Goal: Entertainment & Leisure: Consume media (video, audio)

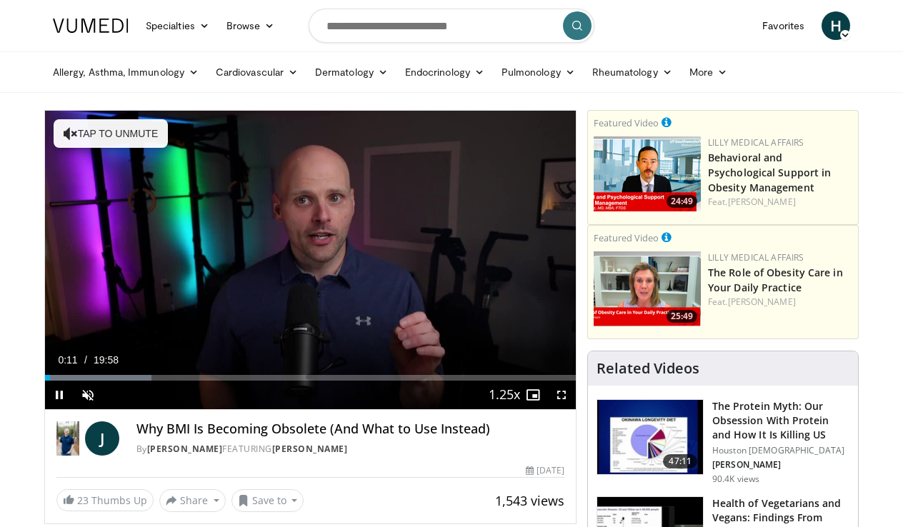
click at [59, 394] on span "Video Player" at bounding box center [59, 395] width 29 height 29
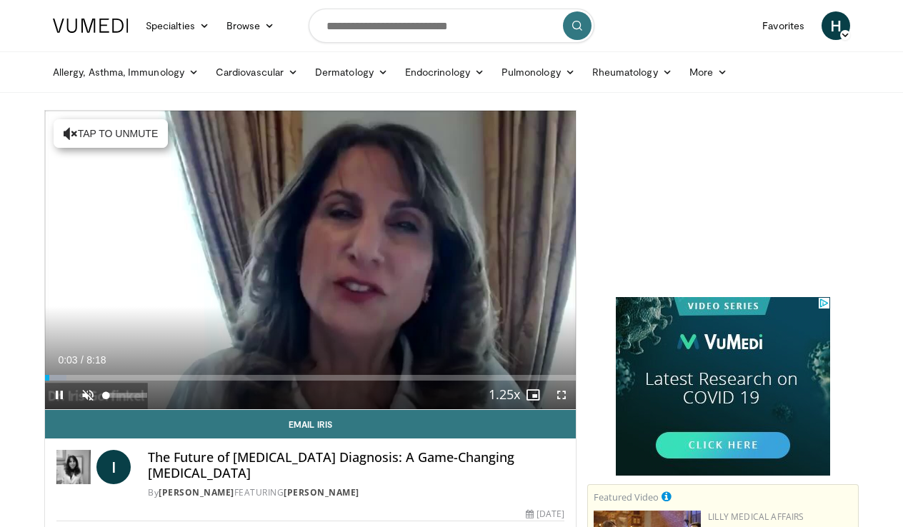
click at [86, 383] on span "Video Player" at bounding box center [88, 395] width 29 height 29
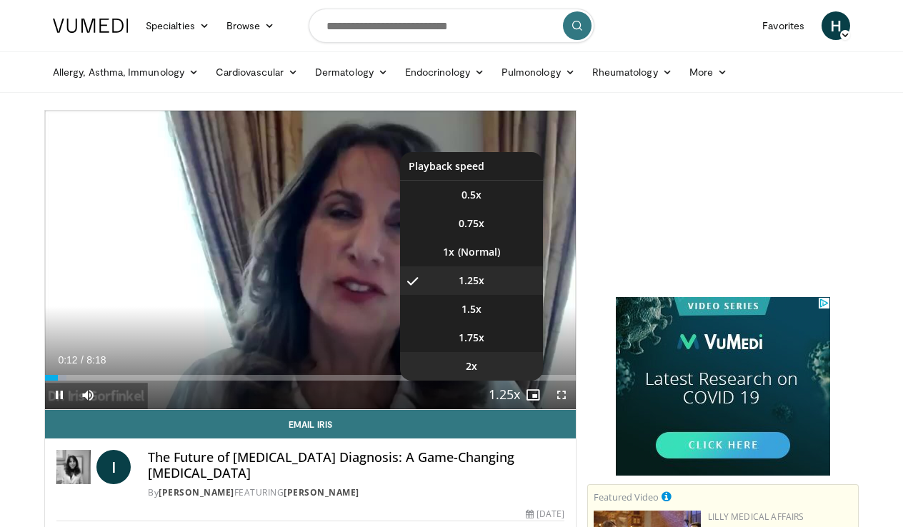
click at [506, 369] on li "2x" at bounding box center [471, 366] width 143 height 29
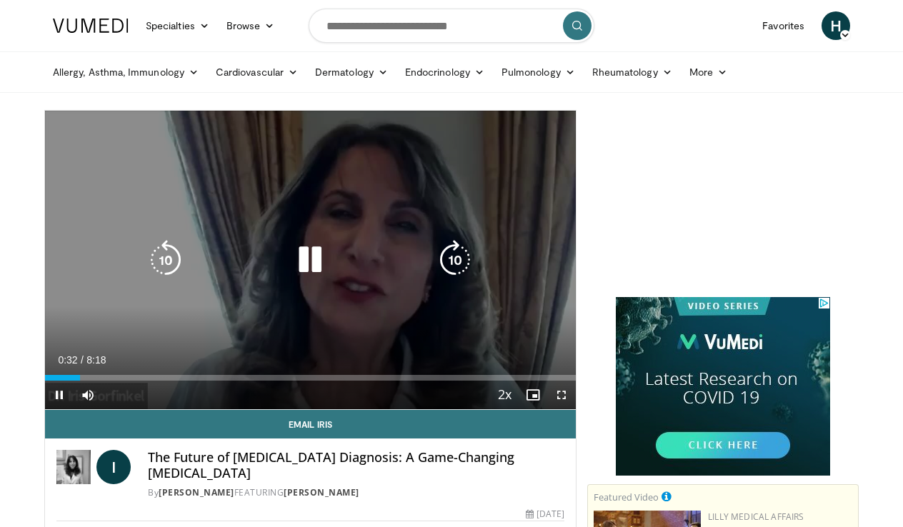
click at [444, 254] on icon "Video Player" at bounding box center [455, 260] width 40 height 40
click at [445, 256] on icon "Video Player" at bounding box center [455, 260] width 40 height 40
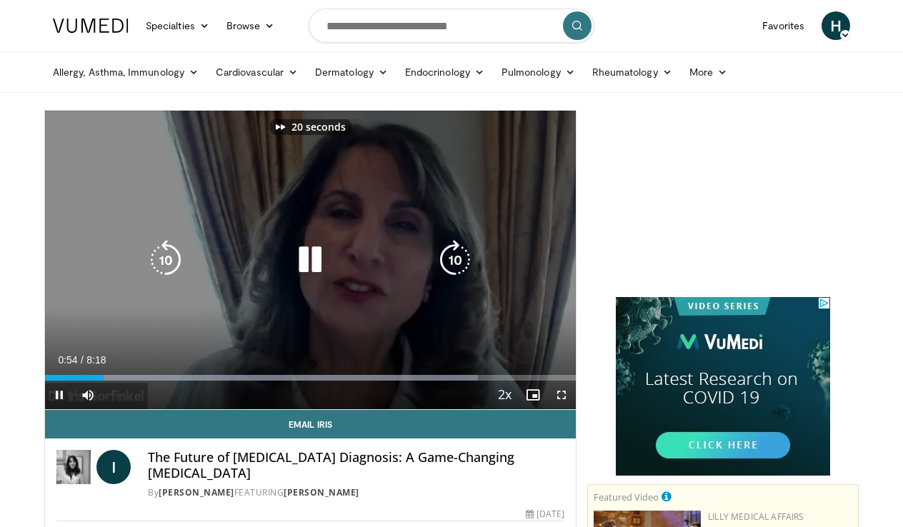
click at [445, 256] on icon "Video Player" at bounding box center [455, 260] width 40 height 40
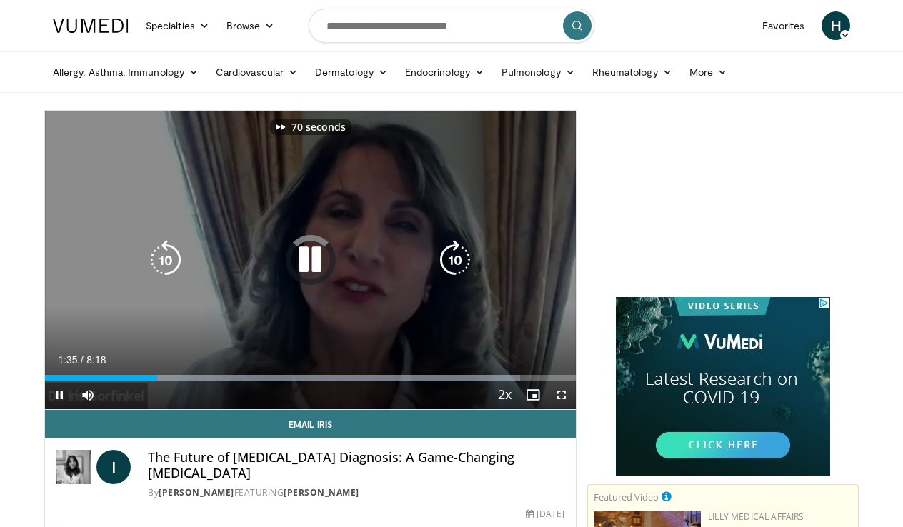
click at [445, 256] on icon "Video Player" at bounding box center [455, 260] width 40 height 40
click at [460, 253] on icon "Video Player" at bounding box center [455, 260] width 40 height 40
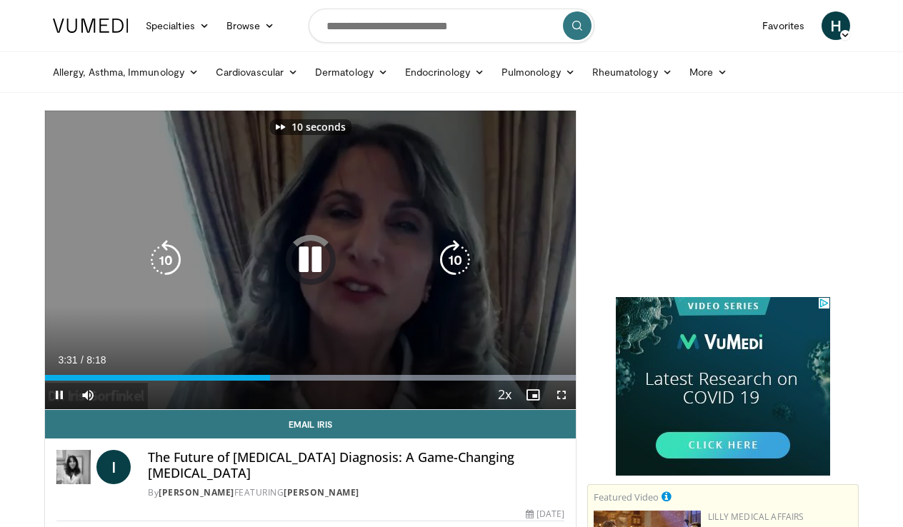
click at [460, 253] on icon "Video Player" at bounding box center [455, 260] width 40 height 40
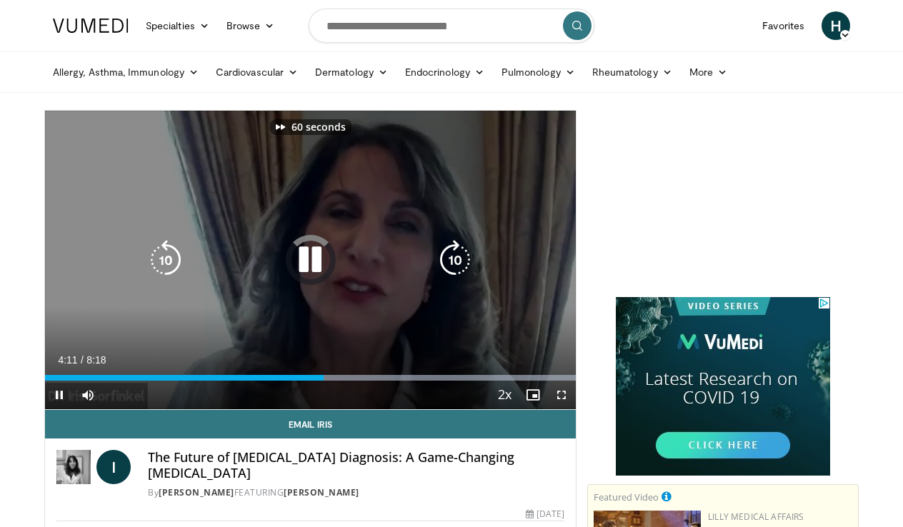
click at [460, 253] on icon "Video Player" at bounding box center [455, 260] width 40 height 40
click at [458, 255] on icon "Video Player" at bounding box center [455, 260] width 40 height 40
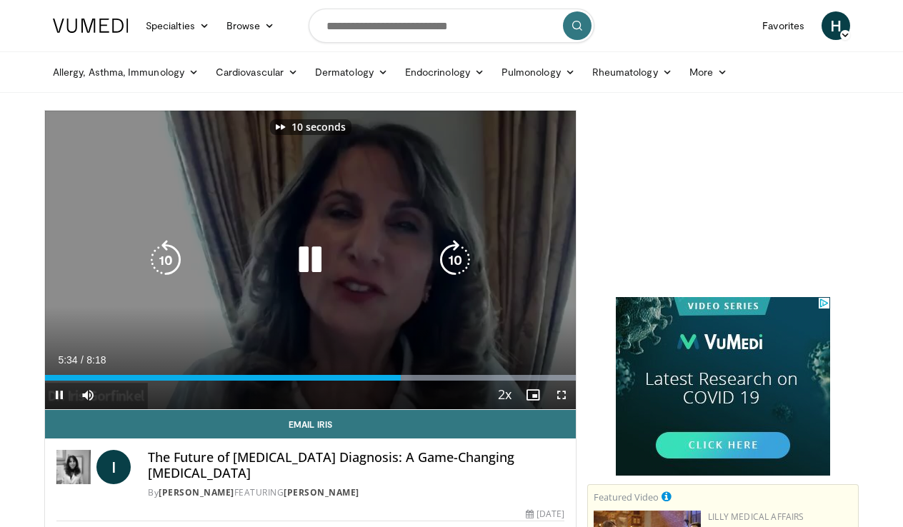
click at [458, 255] on icon "Video Player" at bounding box center [455, 260] width 40 height 40
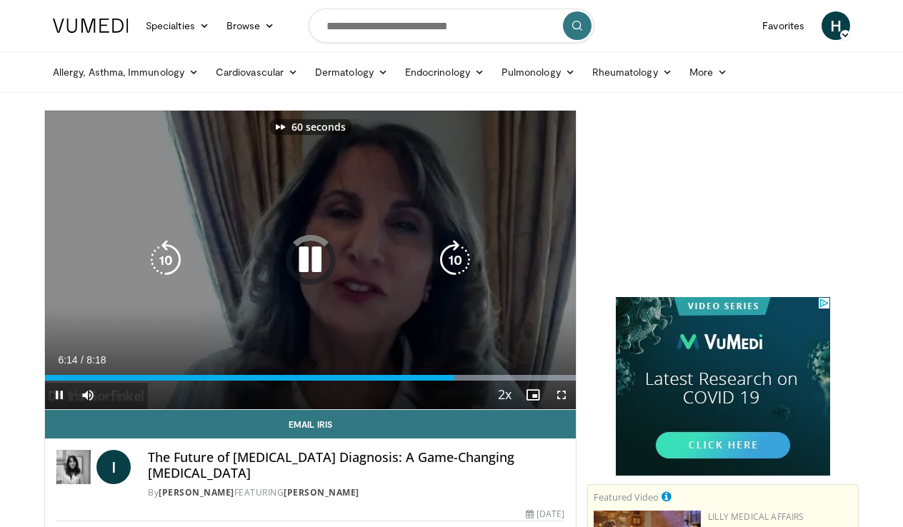
click at [458, 255] on icon "Video Player" at bounding box center [455, 260] width 40 height 40
click at [458, 249] on icon "Video Player" at bounding box center [455, 260] width 40 height 40
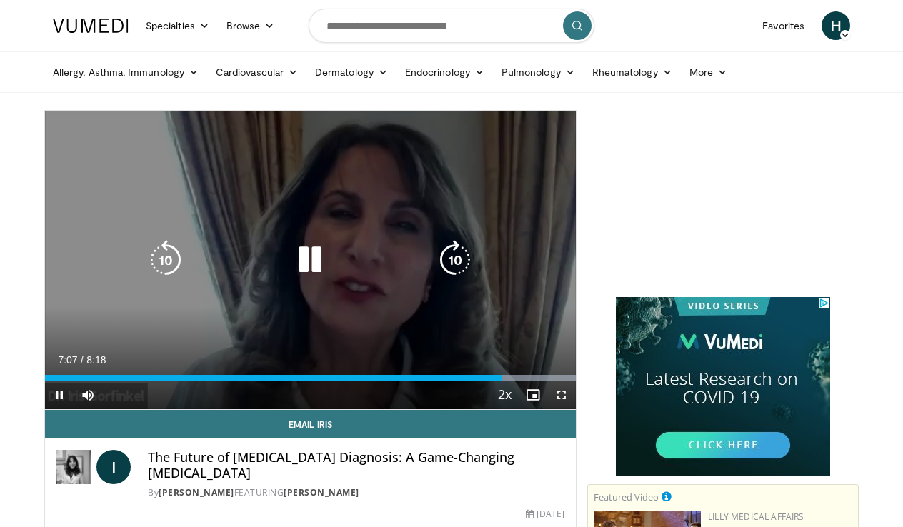
click at [458, 249] on icon "Video Player" at bounding box center [455, 260] width 40 height 40
click at [309, 252] on icon "Video Player" at bounding box center [310, 260] width 40 height 40
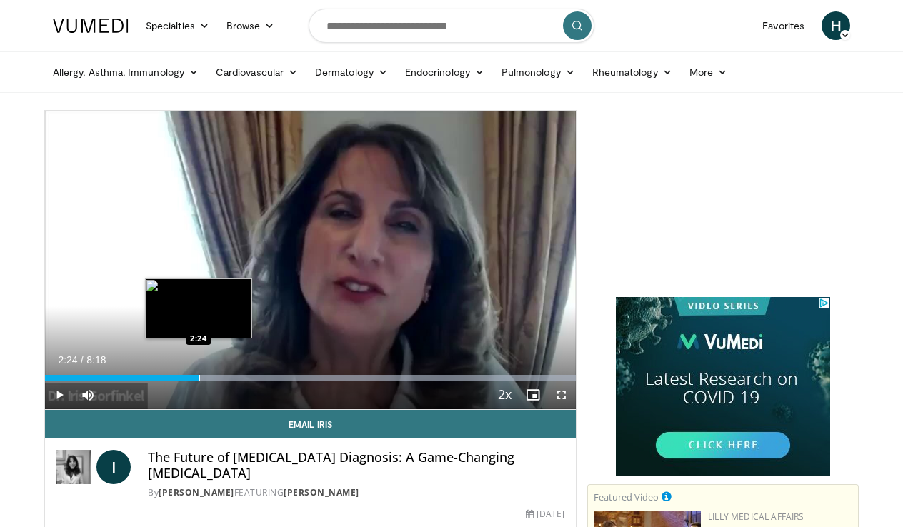
click at [199, 379] on div "Progress Bar" at bounding box center [199, 378] width 1 height 6
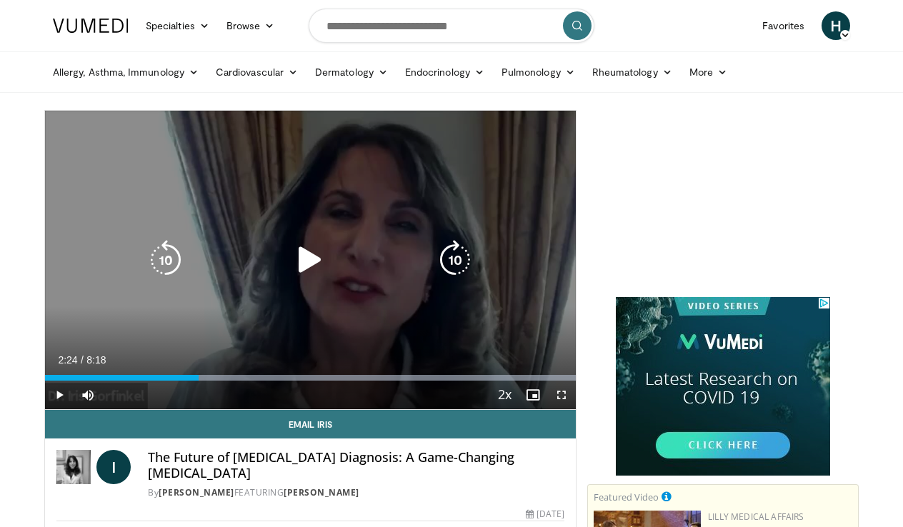
click at [183, 337] on div "40 seconds Tap to unmute" at bounding box center [310, 260] width 531 height 299
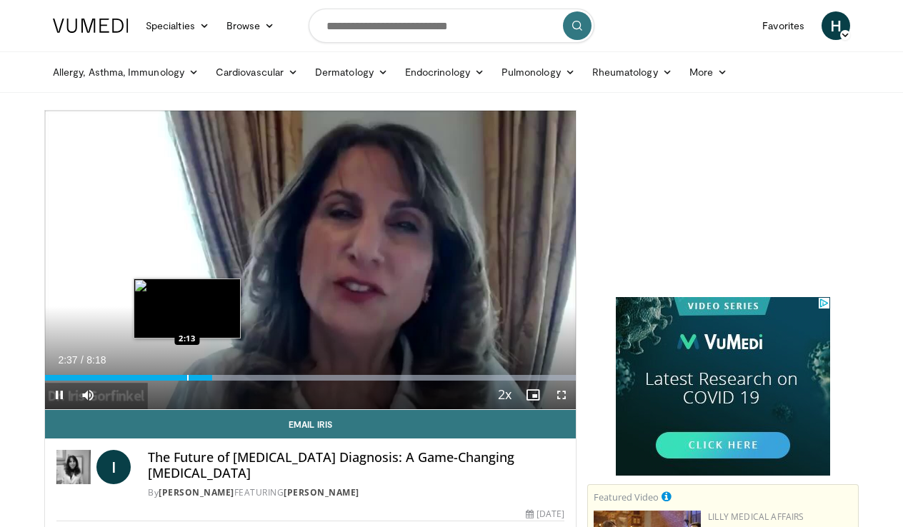
click at [187, 378] on div "Progress Bar" at bounding box center [187, 378] width 1 height 6
click at [183, 377] on div "Progress Bar" at bounding box center [183, 378] width 1 height 6
click at [175, 372] on div "Loaded : 100.00% 2:02 2:02" at bounding box center [310, 374] width 531 height 14
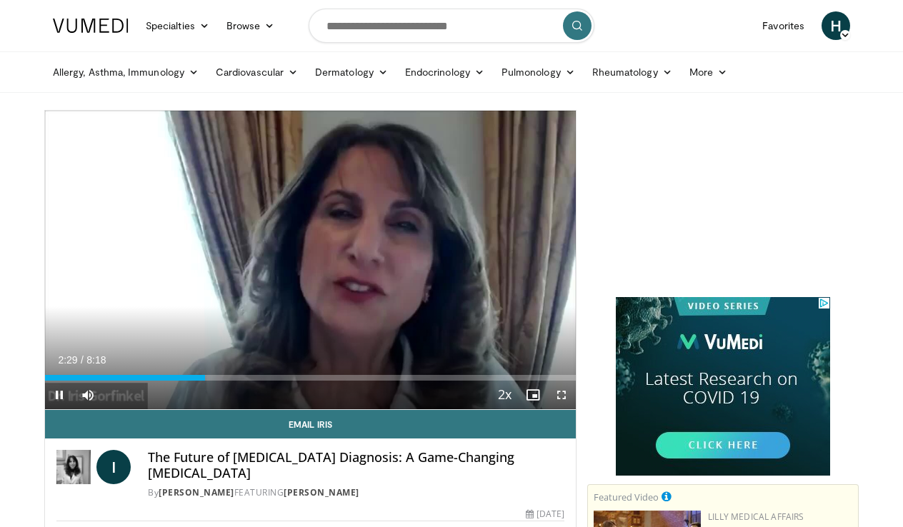
click at [58, 389] on span "Video Player" at bounding box center [59, 395] width 29 height 29
